Goal: Information Seeking & Learning: Learn about a topic

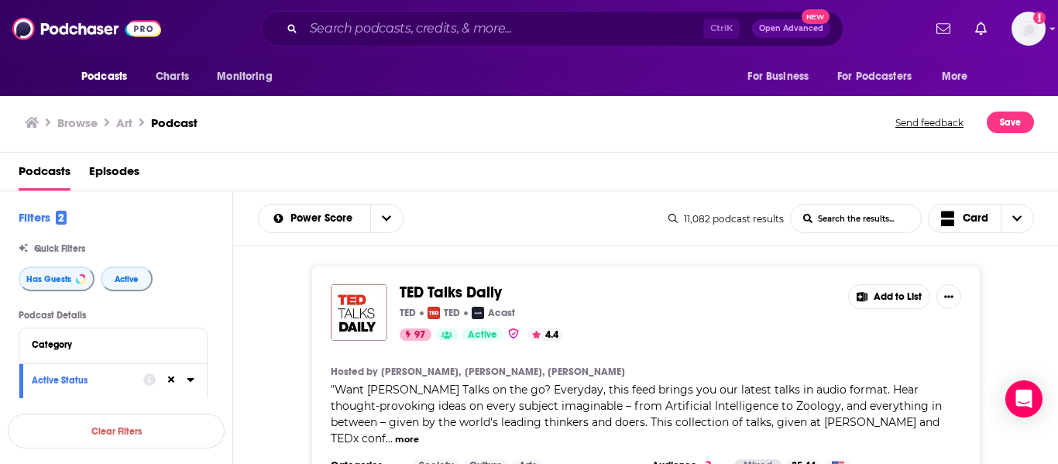
scroll to position [51533, 0]
